Goal: Task Accomplishment & Management: Complete application form

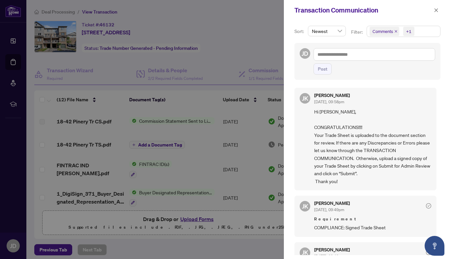
scroll to position [88, 0]
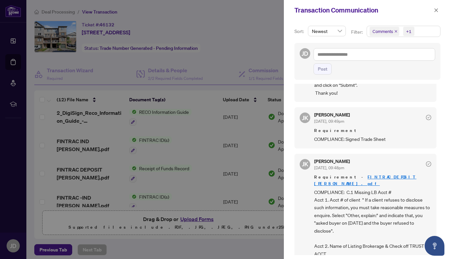
click at [264, 173] on div at bounding box center [225, 129] width 451 height 259
click at [437, 9] on icon "close" at bounding box center [436, 10] width 5 height 5
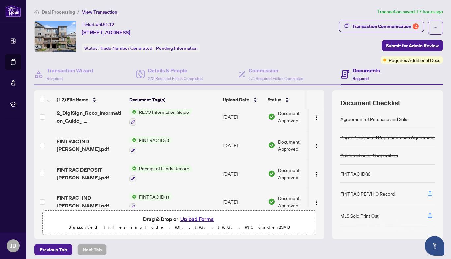
click at [204, 219] on button "Upload Forms" at bounding box center [197, 219] width 37 height 9
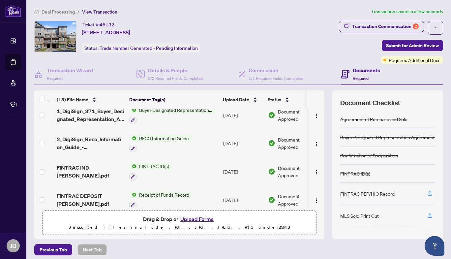
scroll to position [0, 0]
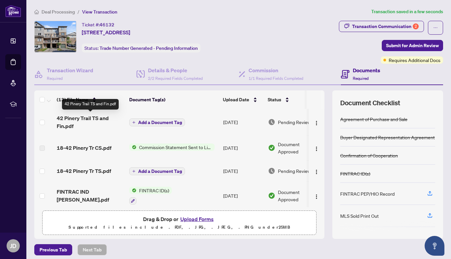
click at [79, 121] on span "42 Pinery Trail TS and Fin.pdf" at bounding box center [90, 122] width 67 height 16
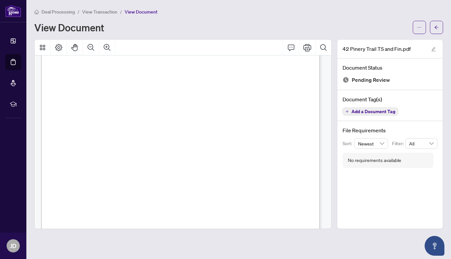
scroll to position [348, 0]
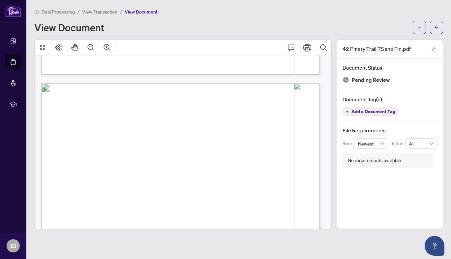
click at [361, 115] on button "Add a Document Tag" at bounding box center [371, 112] width 56 height 8
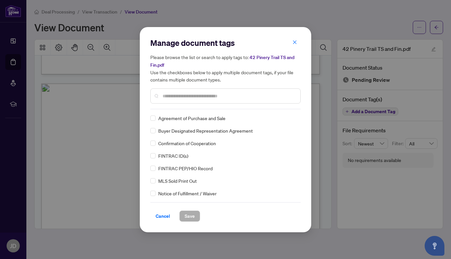
click at [253, 95] on input "text" at bounding box center [229, 95] width 133 height 7
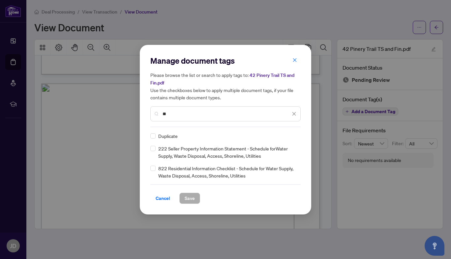
type input "*"
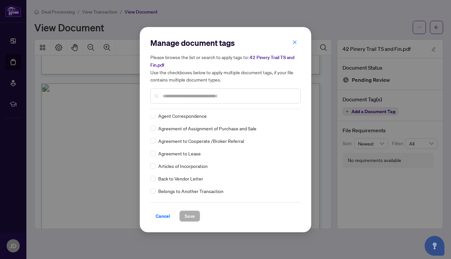
scroll to position [0, 0]
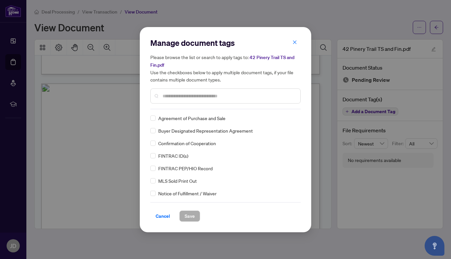
click at [299, 118] on div "Agreement of Purchase and Sale Buyer Designated Representation Agreement Confir…" at bounding box center [225, 156] width 150 height 83
click at [162, 213] on span "Cancel" at bounding box center [163, 216] width 15 height 11
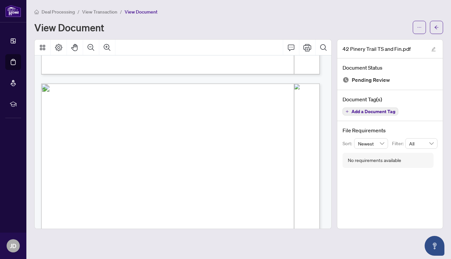
click at [371, 109] on span "Add a Document Tag" at bounding box center [374, 111] width 44 height 5
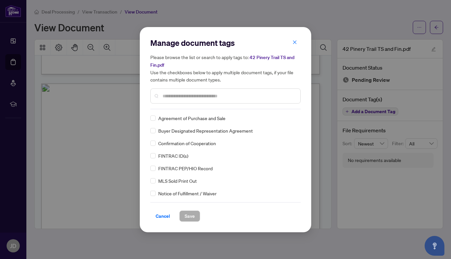
click at [251, 93] on input "text" at bounding box center [229, 95] width 133 height 7
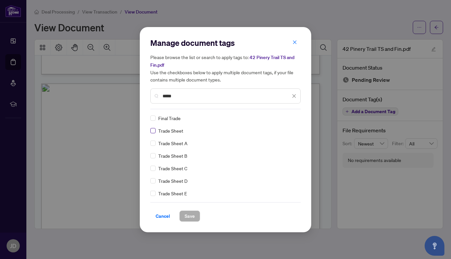
type input "*****"
click at [190, 217] on span "Save" at bounding box center [190, 216] width 10 height 11
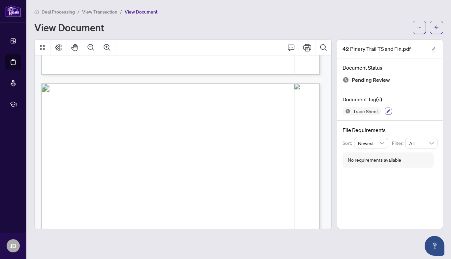
click at [389, 110] on icon "button" at bounding box center [389, 111] width 4 height 4
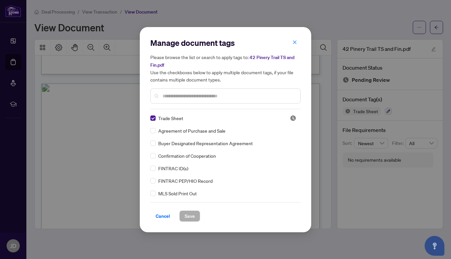
click at [198, 92] on input "text" at bounding box center [229, 95] width 133 height 7
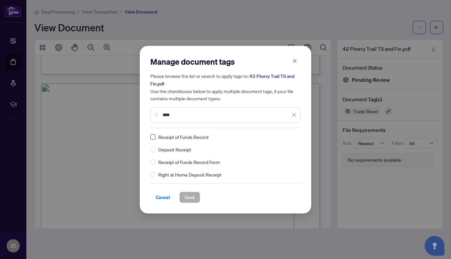
type input "****"
click at [188, 195] on span "Save" at bounding box center [190, 197] width 10 height 11
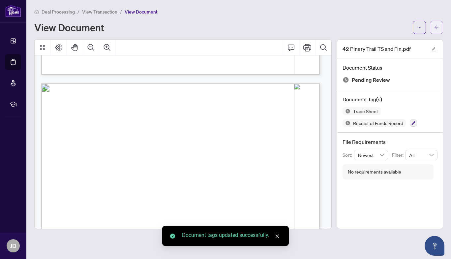
click at [438, 32] on span "button" at bounding box center [437, 27] width 5 height 11
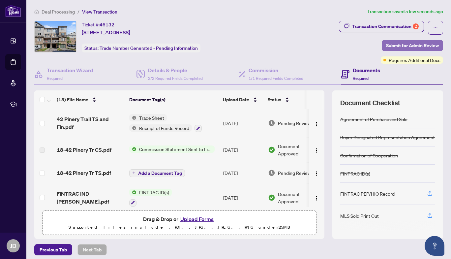
click at [406, 46] on span "Submit for Admin Review" at bounding box center [412, 45] width 53 height 11
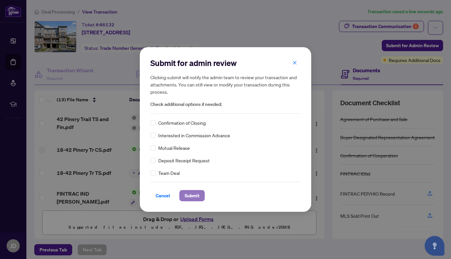
click at [193, 196] on span "Submit" at bounding box center [192, 195] width 15 height 11
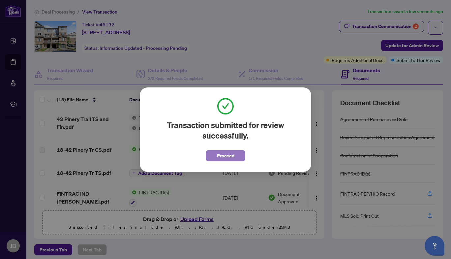
click at [225, 157] on span "Proceed" at bounding box center [225, 155] width 17 height 11
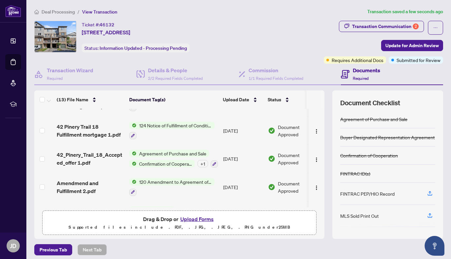
scroll to position [258, 0]
